Goal: Information Seeking & Learning: Learn about a topic

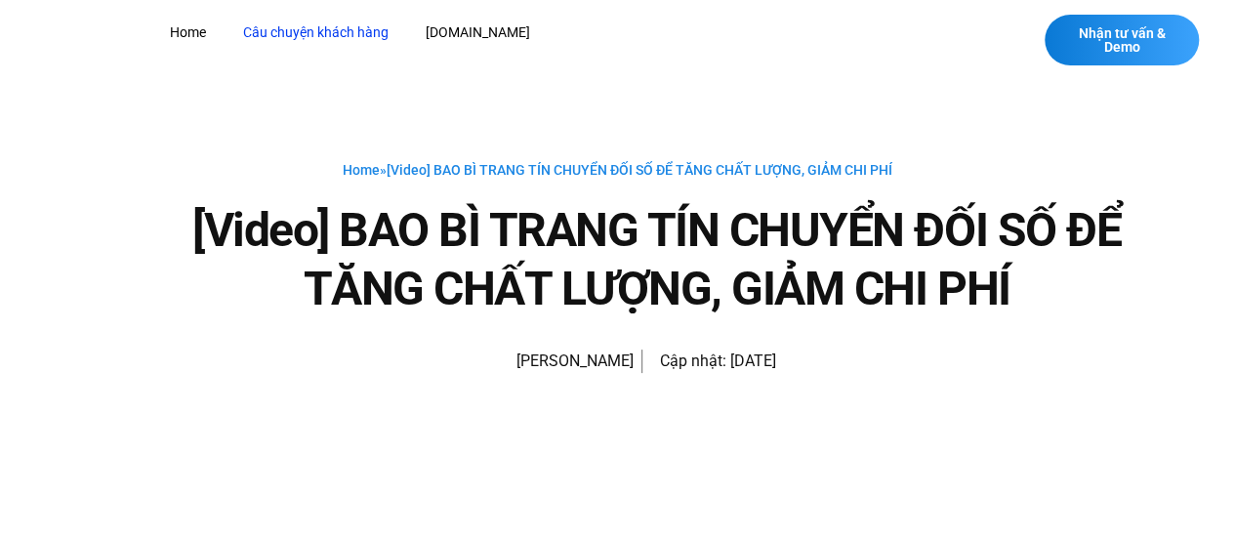
click at [347, 38] on link "Câu chuyện khách hàng" at bounding box center [315, 33] width 175 height 36
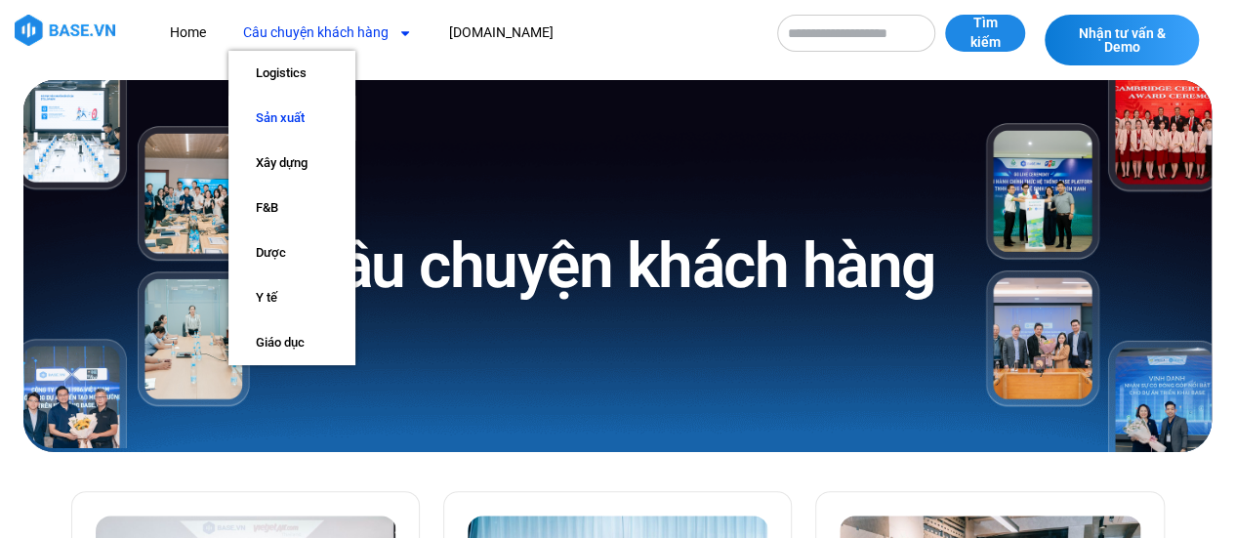
click at [297, 114] on link "Sản xuất" at bounding box center [291, 118] width 127 height 45
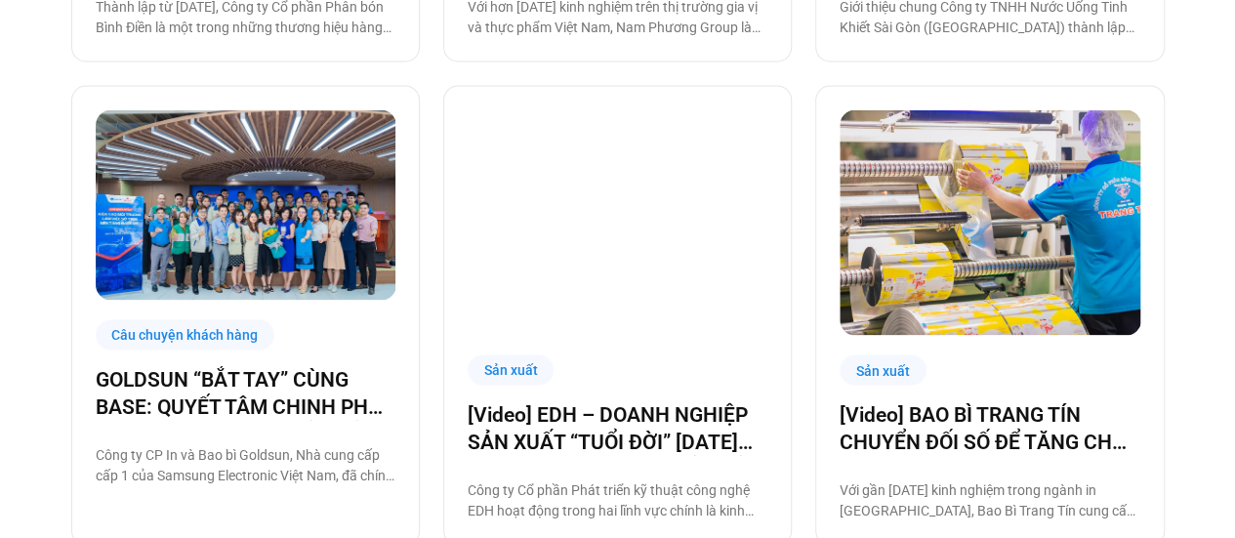
scroll to position [1952, 0]
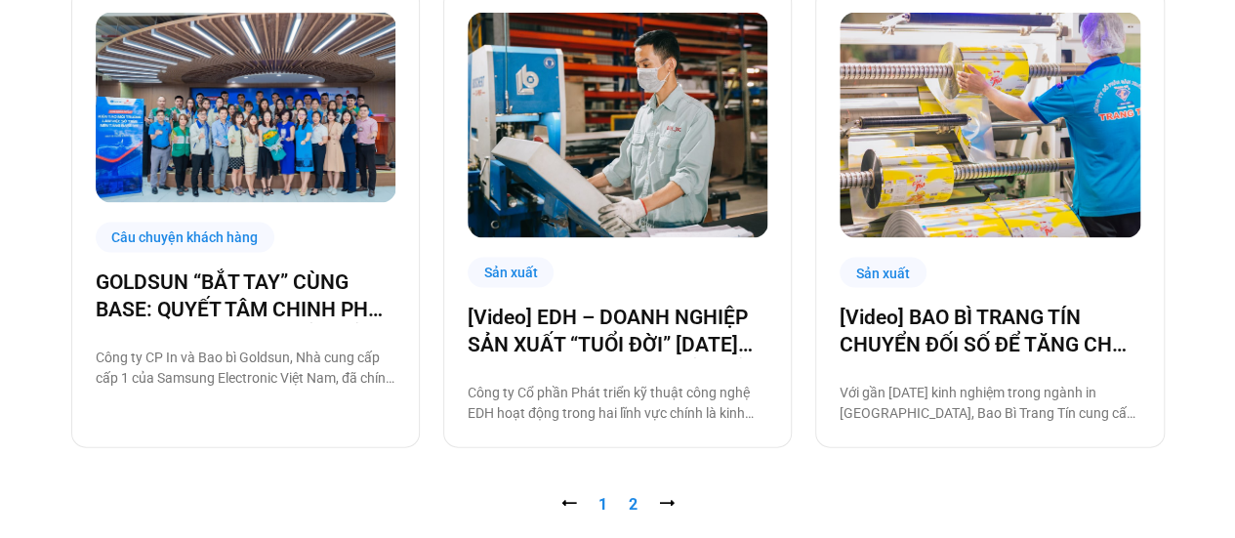
click at [633, 511] on link "Trang 2" at bounding box center [633, 504] width 9 height 19
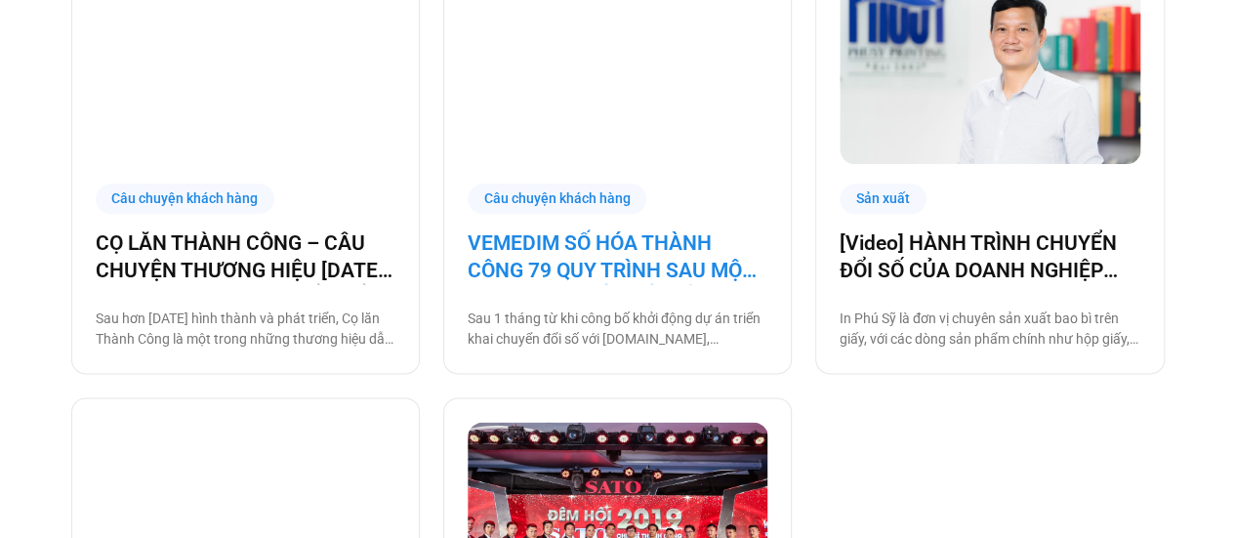
scroll to position [976, 0]
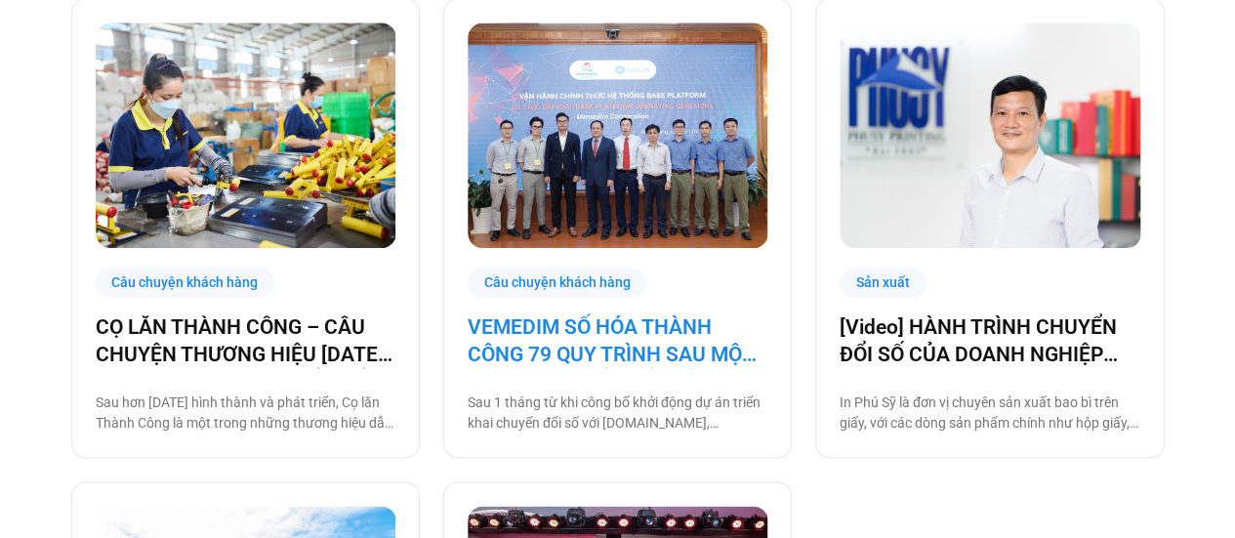
click at [623, 350] on link "VEMEDIM SỐ HÓA THÀNH CÔNG 79 QUY TRÌNH SAU MỘT THÁNG CHUYỂN ĐỔI SỐ CÙNG BASE" at bounding box center [618, 340] width 300 height 55
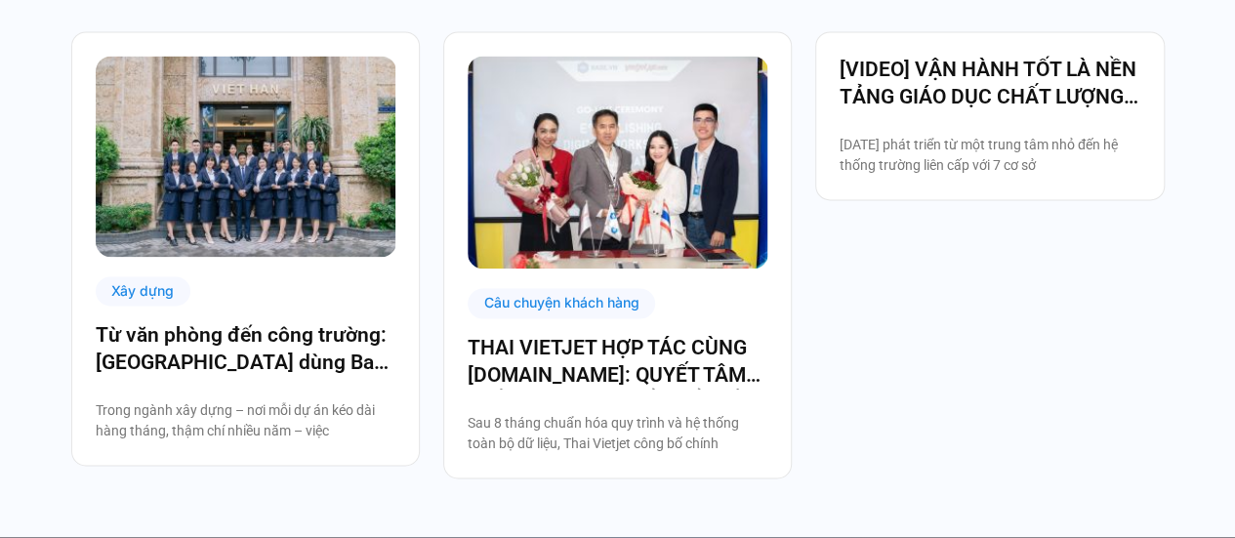
scroll to position [5075, 0]
